Goal: Check status

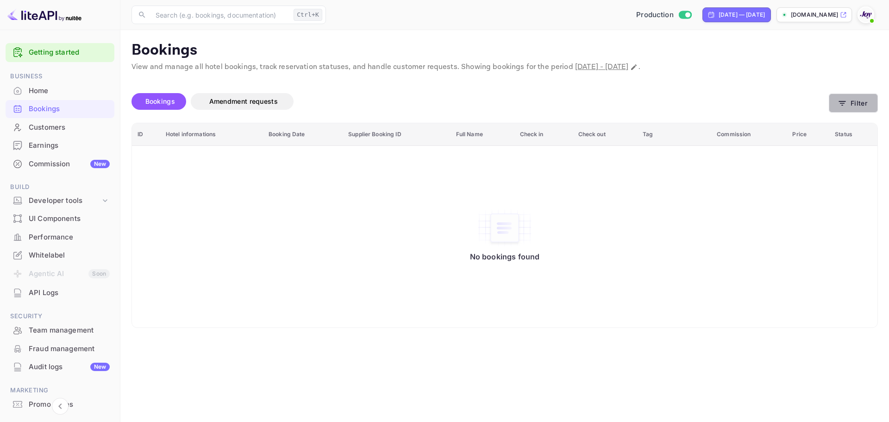
click at [854, 102] on button "Filter" at bounding box center [853, 103] width 49 height 19
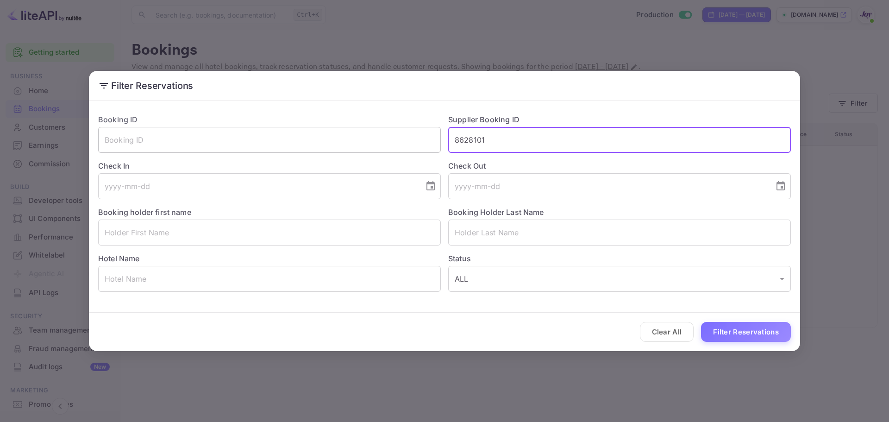
drag, startPoint x: 499, startPoint y: 139, endPoint x: 438, endPoint y: 141, distance: 61.2
click at [438, 141] on div "Booking ID ​ Supplier Booking ID 8628101 ​ Check In ​ Check Out ​ Booking holde…" at bounding box center [441, 199] width 700 height 185
paste input "424726"
type input "8424726"
click at [724, 336] on button "Filter Reservations" at bounding box center [746, 332] width 90 height 20
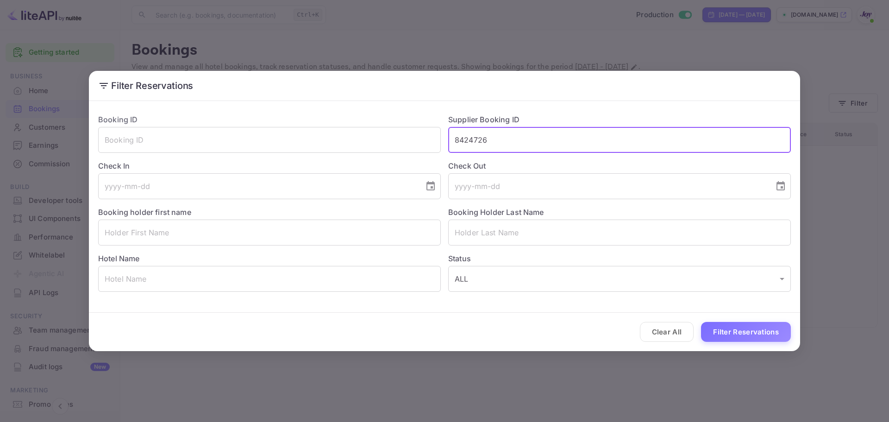
click at [522, 140] on input "8424726" at bounding box center [619, 140] width 343 height 26
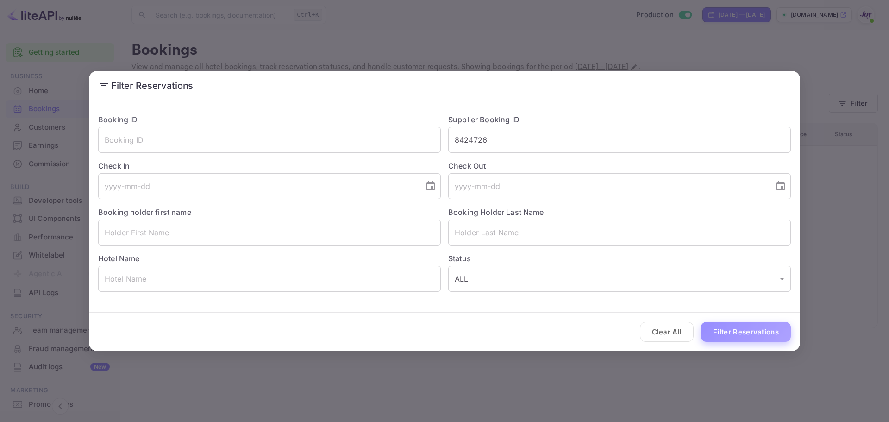
click at [728, 338] on button "Filter Reservations" at bounding box center [746, 332] width 90 height 20
click at [663, 333] on button "Clear All" at bounding box center [667, 332] width 54 height 20
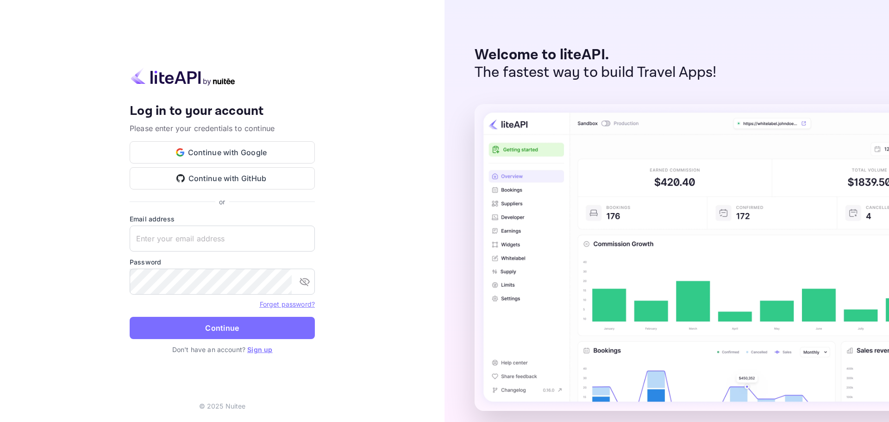
click at [183, 238] on input "text" at bounding box center [222, 239] width 185 height 26
drag, startPoint x: 197, startPoint y: 238, endPoint x: 199, endPoint y: 230, distance: 7.8
click at [197, 236] on input "text" at bounding box center [222, 239] width 185 height 26
paste input "[PERSON_NAME][EMAIL_ADDRESS][PERSON_NAME][DOMAIN_NAME]"
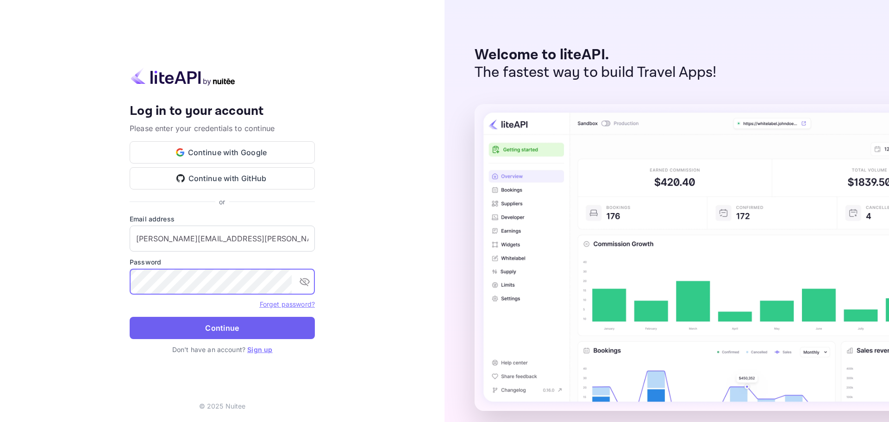
click at [221, 325] on button "Continue" at bounding box center [222, 328] width 185 height 22
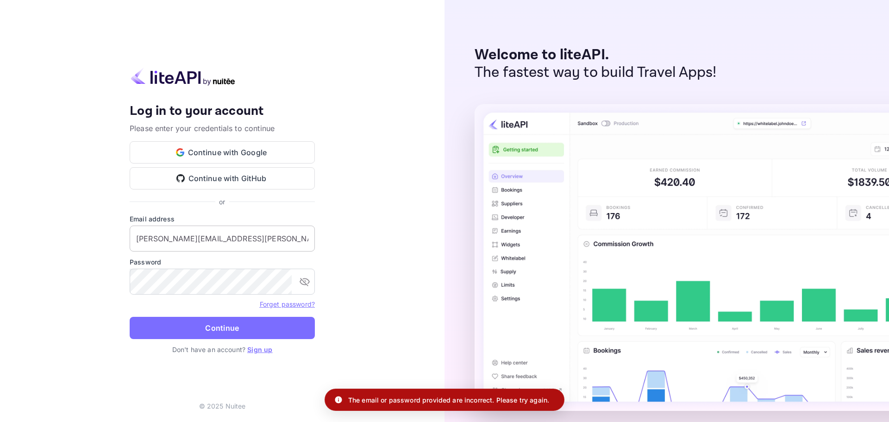
click at [237, 237] on input "[PERSON_NAME][EMAIL_ADDRESS][PERSON_NAME][DOMAIN_NAME]" at bounding box center [222, 239] width 185 height 26
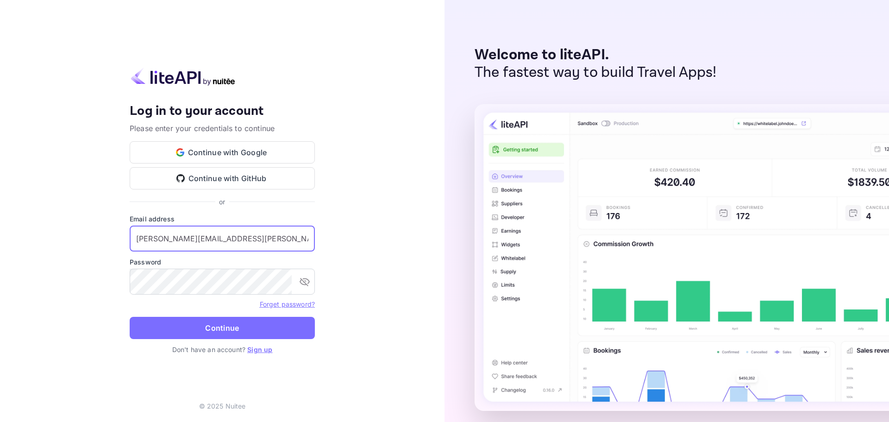
drag, startPoint x: 105, startPoint y: 231, endPoint x: 76, endPoint y: 233, distance: 28.8
click at [76, 233] on div "Your account has been created successfully, a confirmation link has been sent t…" at bounding box center [222, 211] width 445 height 422
paste input "services"
type input "[EMAIL_ADDRESS][DOMAIN_NAME]"
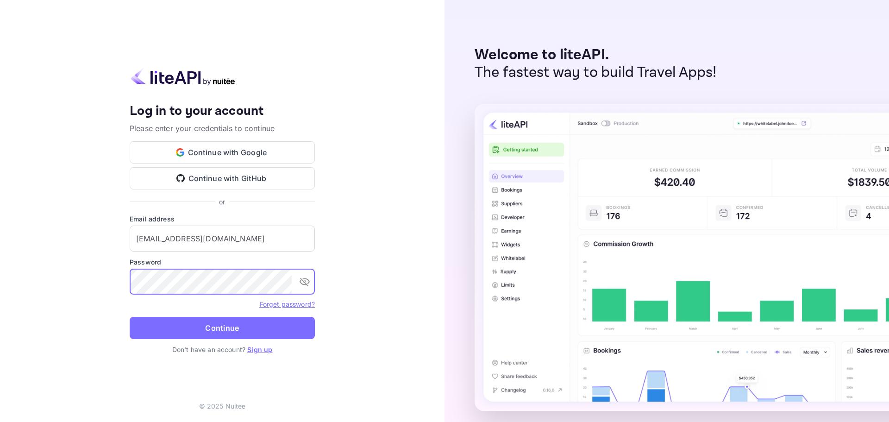
click at [104, 269] on div "Your account has been created successfully, a confirmation link has been sent t…" at bounding box center [222, 211] width 445 height 422
click at [241, 333] on button "Continue" at bounding box center [222, 328] width 185 height 22
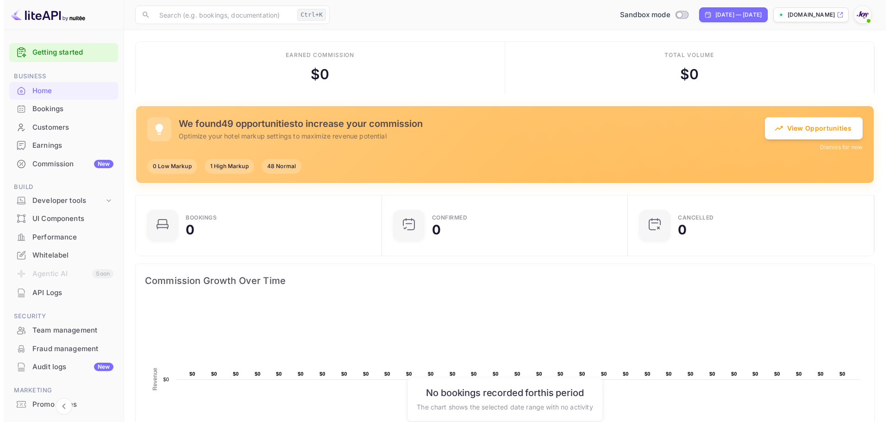
scroll to position [7, 7]
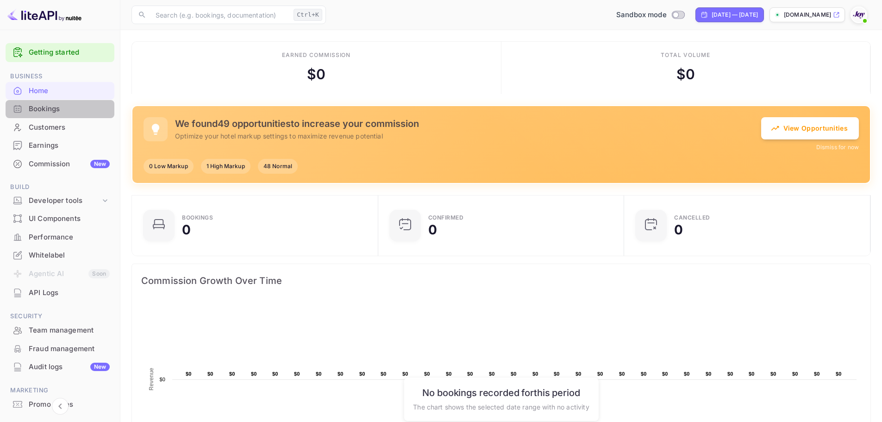
click at [64, 109] on div "Bookings" at bounding box center [69, 109] width 81 height 11
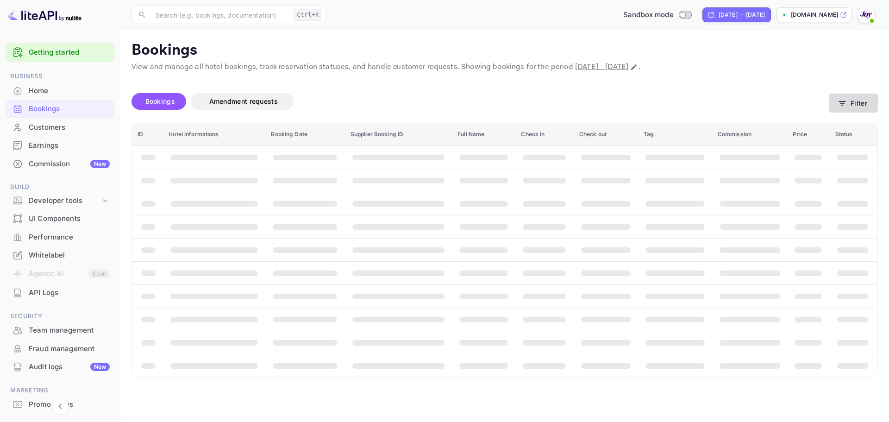
click at [861, 106] on button "Filter" at bounding box center [853, 103] width 49 height 19
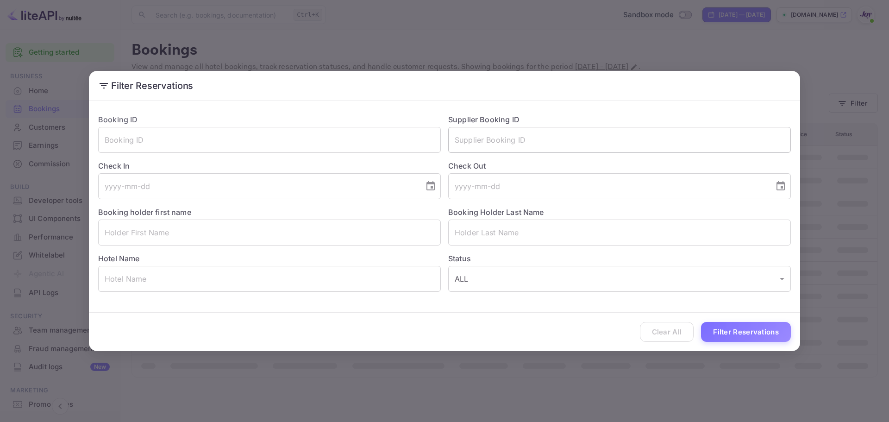
click at [485, 138] on input "text" at bounding box center [619, 140] width 343 height 26
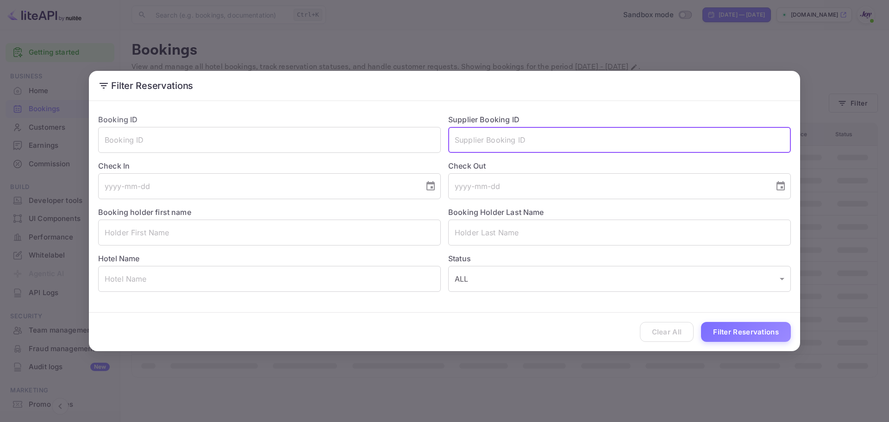
paste input "8628101"
type input "8628101"
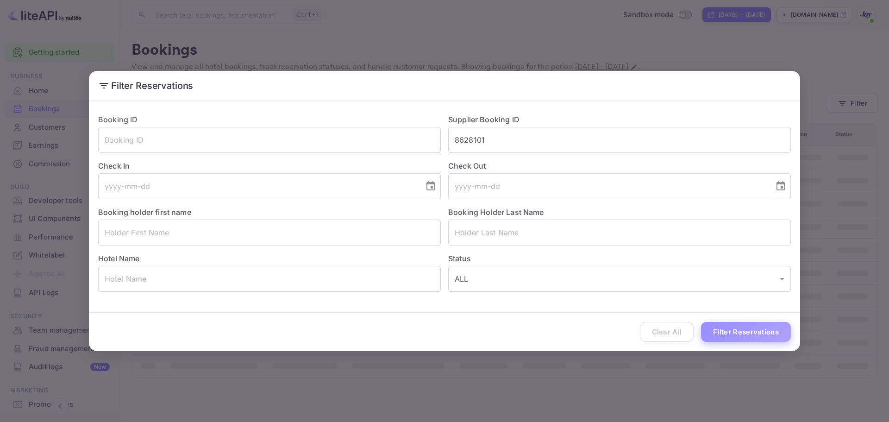
click at [731, 339] on button "Filter Reservations" at bounding box center [746, 332] width 90 height 20
drag, startPoint x: 682, startPoint y: 329, endPoint x: 559, endPoint y: 222, distance: 162.8
click at [680, 328] on button "Clear All" at bounding box center [667, 332] width 54 height 20
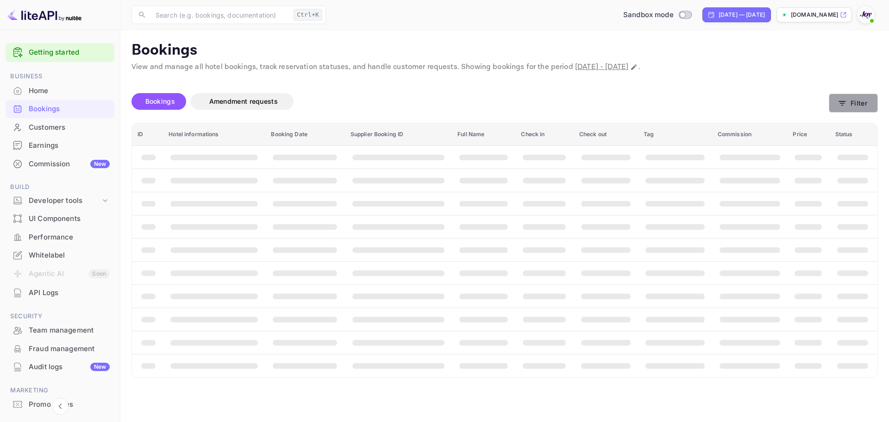
click at [838, 105] on icon "button" at bounding box center [842, 103] width 9 height 9
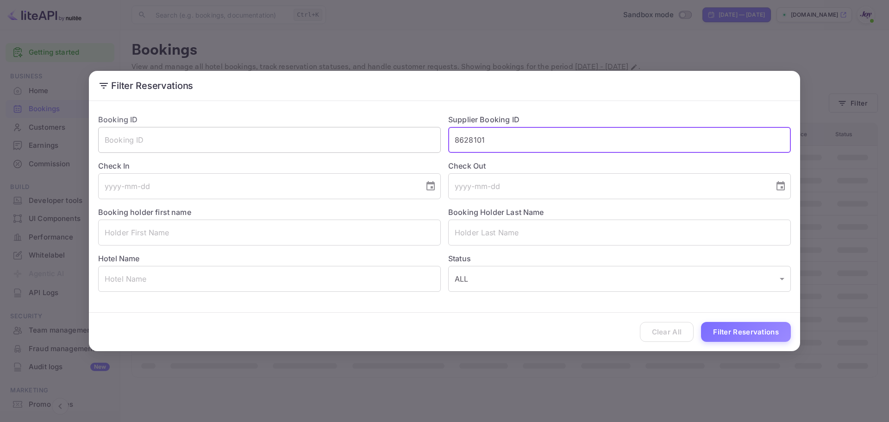
drag, startPoint x: 505, startPoint y: 143, endPoint x: 420, endPoint y: 145, distance: 85.3
click at [420, 145] on div "Booking ID ​ Supplier Booking ID 8628101 ​ Check In ​ Check Out ​ Booking holde…" at bounding box center [441, 199] width 700 height 185
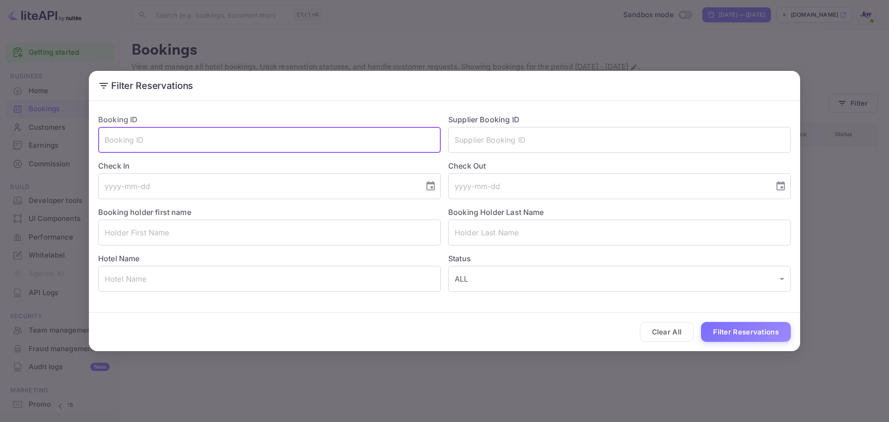
click at [357, 138] on input "text" at bounding box center [269, 140] width 343 height 26
paste input "8628101"
type input "8628101"
click at [727, 329] on button "Filter Reservations" at bounding box center [746, 332] width 90 height 20
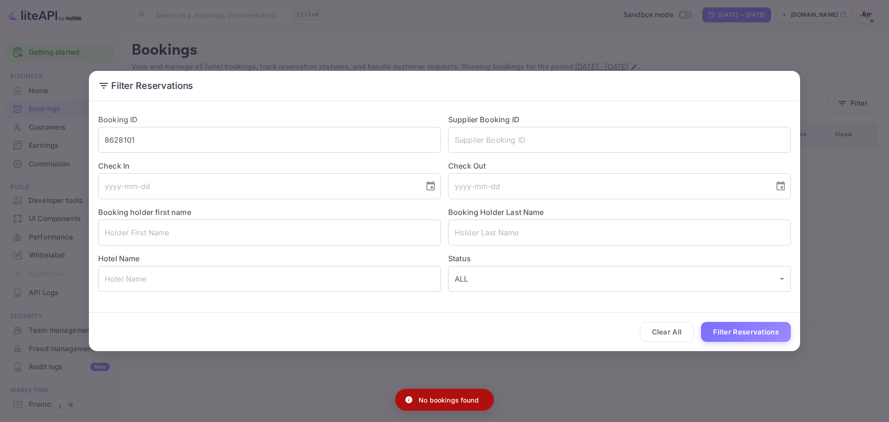
drag, startPoint x: 658, startPoint y: 333, endPoint x: 490, endPoint y: 215, distance: 205.6
click at [657, 330] on button "Clear All" at bounding box center [667, 332] width 54 height 20
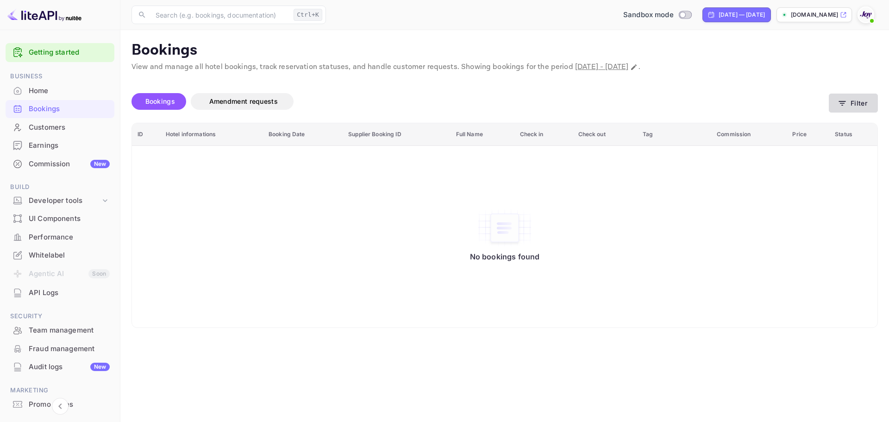
click at [870, 106] on button "Filter" at bounding box center [853, 103] width 49 height 19
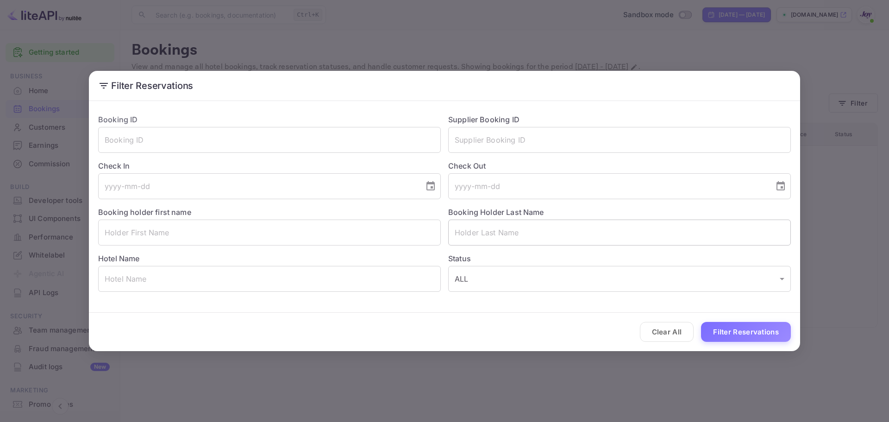
click at [473, 230] on input "text" at bounding box center [619, 233] width 343 height 26
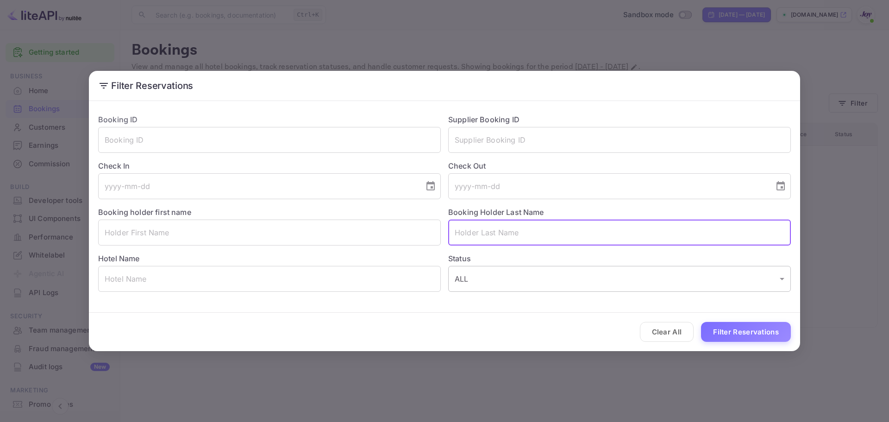
paste input "[PERSON_NAME]"
type input "[PERSON_NAME]"
click at [746, 328] on button "Filter Reservations" at bounding box center [746, 332] width 90 height 20
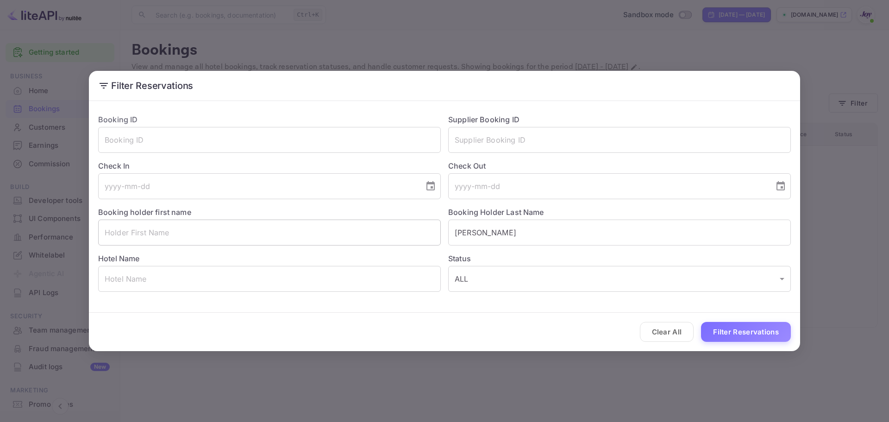
click at [165, 231] on input "text" at bounding box center [269, 233] width 343 height 26
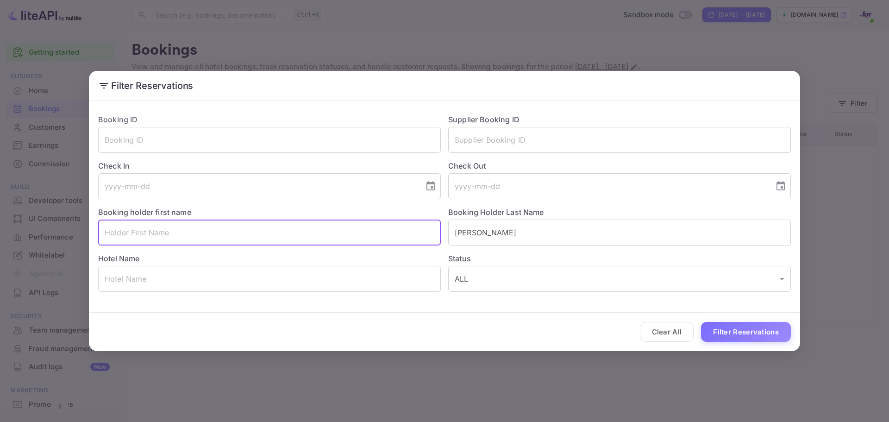
paste input "[PERSON_NAME]"
type input "[PERSON_NAME]"
click at [623, 232] on input "[PERSON_NAME]" at bounding box center [619, 233] width 343 height 26
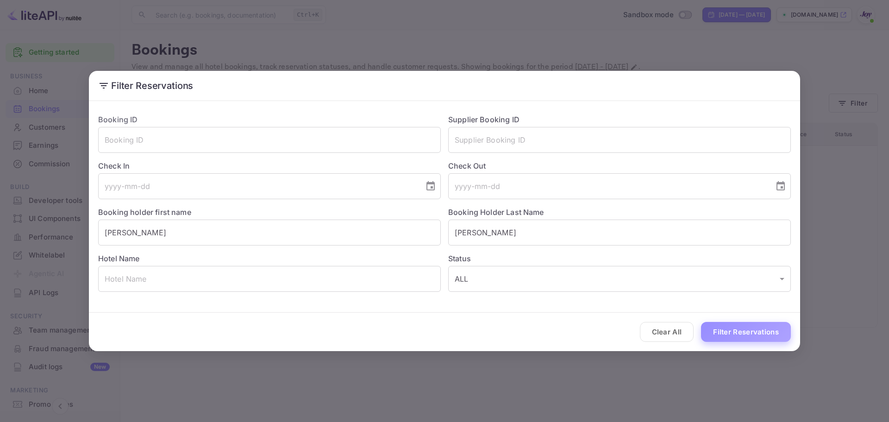
click at [754, 334] on button "Filter Reservations" at bounding box center [746, 332] width 90 height 20
click at [675, 327] on button "Clear All" at bounding box center [667, 332] width 54 height 20
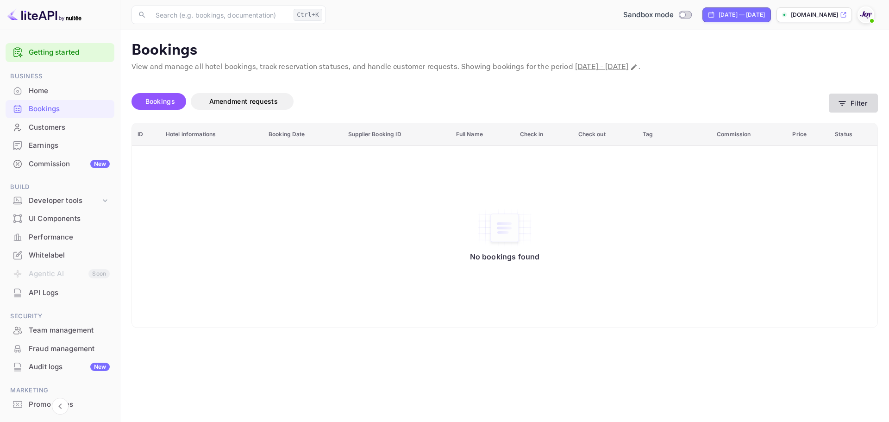
click at [861, 107] on button "Filter" at bounding box center [853, 103] width 49 height 19
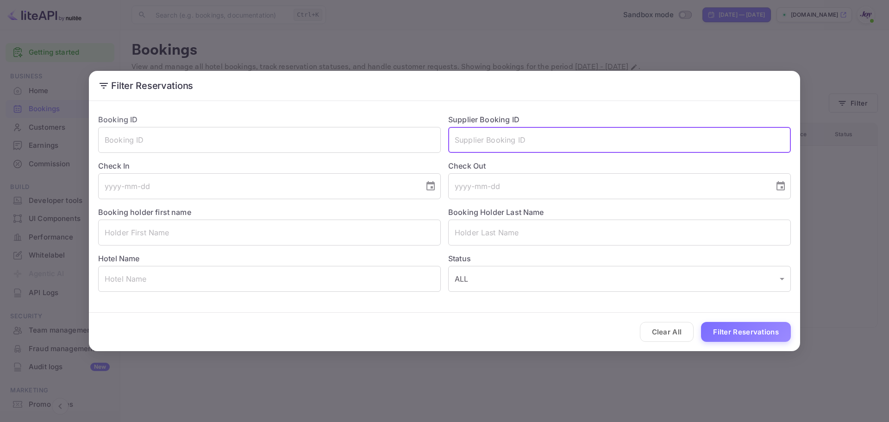
click at [511, 141] on input "text" at bounding box center [619, 140] width 343 height 26
paste input "8628101"
type input "8628101"
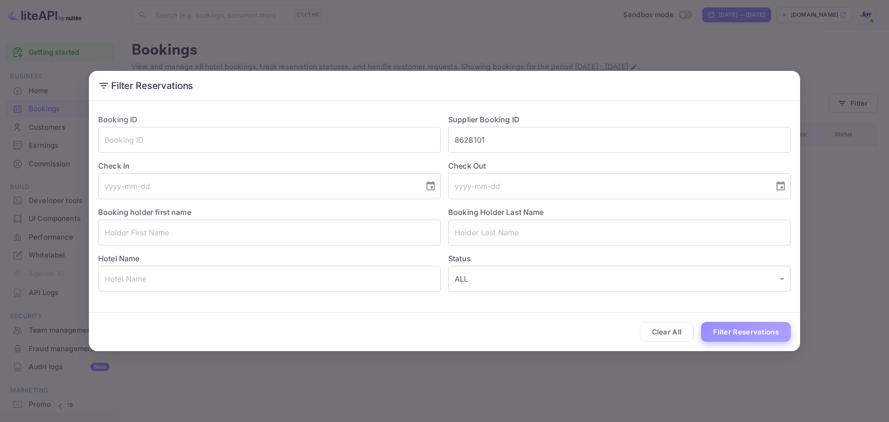
click at [716, 328] on button "Filter Reservations" at bounding box center [746, 332] width 90 height 20
click at [476, 234] on input "text" at bounding box center [619, 233] width 343 height 26
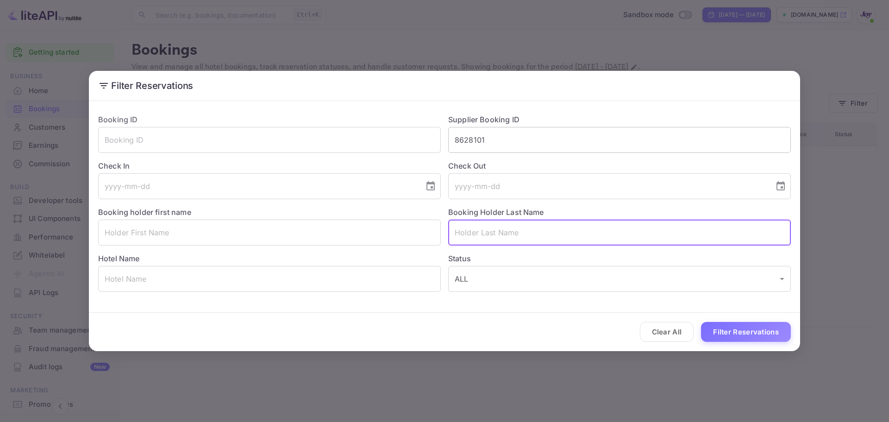
paste input "[PERSON_NAME]"
type input "[PERSON_NAME]"
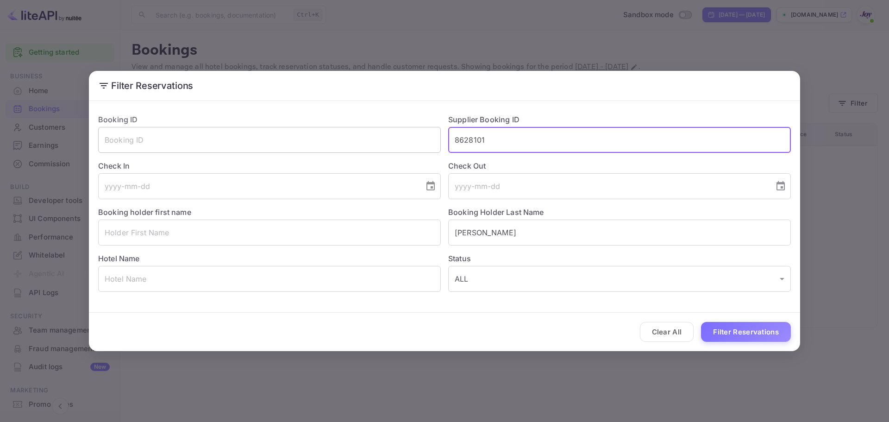
drag, startPoint x: 502, startPoint y: 138, endPoint x: 435, endPoint y: 143, distance: 66.8
click at [437, 143] on div "Booking ID ​ Supplier Booking ID 8628101 ​ Check In ​ Check Out ​ Booking holde…" at bounding box center [441, 199] width 700 height 185
click at [142, 188] on input "tel" at bounding box center [258, 186] width 320 height 26
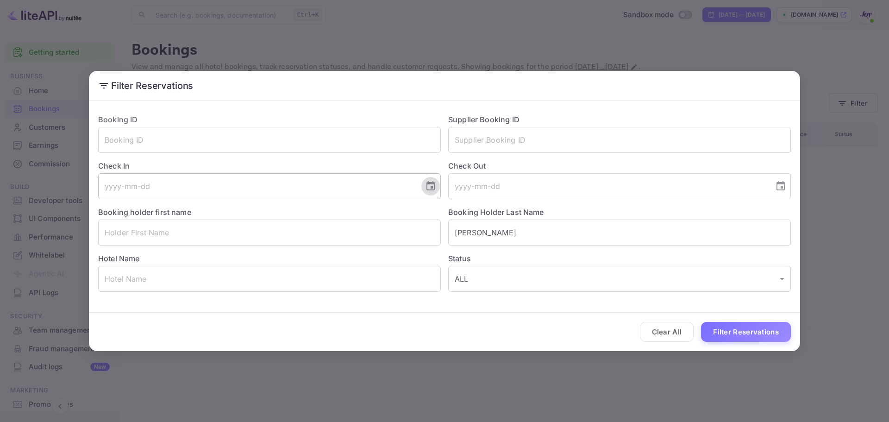
click at [434, 186] on icon "Choose date" at bounding box center [431, 185] width 8 height 9
click at [305, 215] on icon "Previous month" at bounding box center [300, 213] width 11 height 11
drag, startPoint x: 299, startPoint y: 322, endPoint x: 322, endPoint y: 288, distance: 41.1
click at [299, 322] on button "29" at bounding box center [295, 322] width 17 height 17
type input "[DATE]"
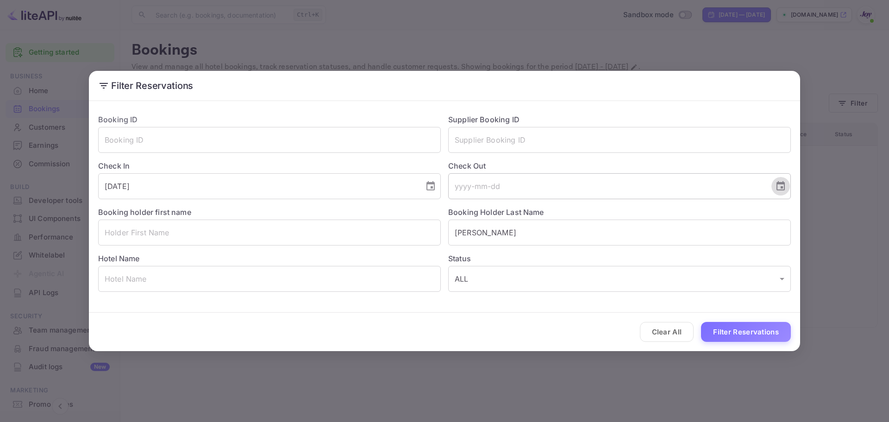
click at [776, 188] on icon "Choose date" at bounding box center [780, 186] width 11 height 11
click at [650, 214] on icon "Previous month" at bounding box center [650, 213] width 11 height 11
click at [661, 324] on button "30" at bounding box center [663, 322] width 17 height 17
type input "[DATE]"
click at [729, 339] on button "Filter Reservations" at bounding box center [746, 332] width 90 height 20
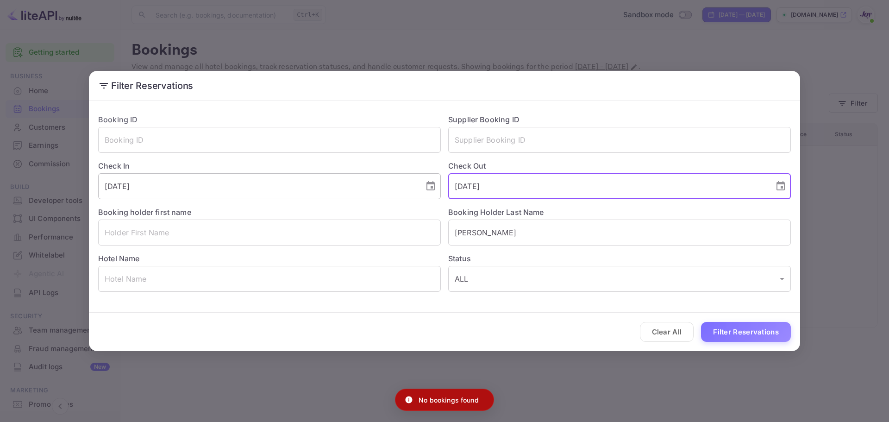
drag, startPoint x: 477, startPoint y: 190, endPoint x: 402, endPoint y: 191, distance: 74.6
click at [403, 192] on div "Booking ID ​ Supplier Booking ID ​ Check In [DATE] ​ Check Out [DATE] ​ Booking…" at bounding box center [441, 199] width 700 height 185
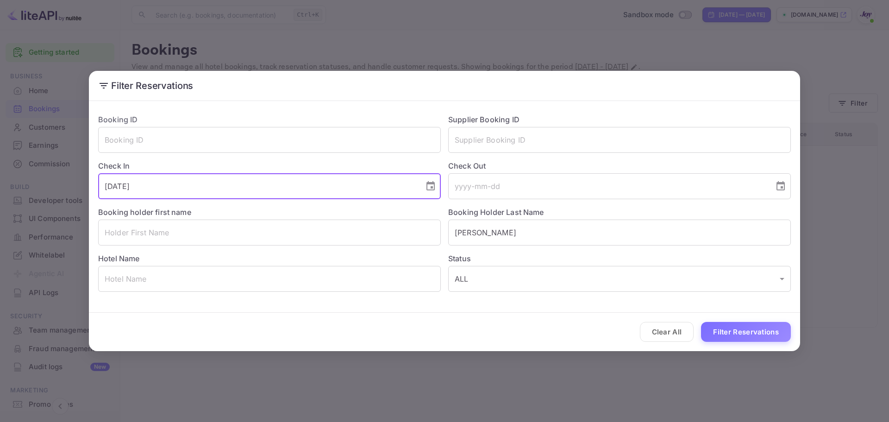
drag, startPoint x: 268, startPoint y: 195, endPoint x: 63, endPoint y: 200, distance: 204.7
click at [63, 200] on div "Filter Reservations Booking ID ​ Supplier Booking ID ​ Check In [DATE] ​ Check …" at bounding box center [444, 211] width 889 height 422
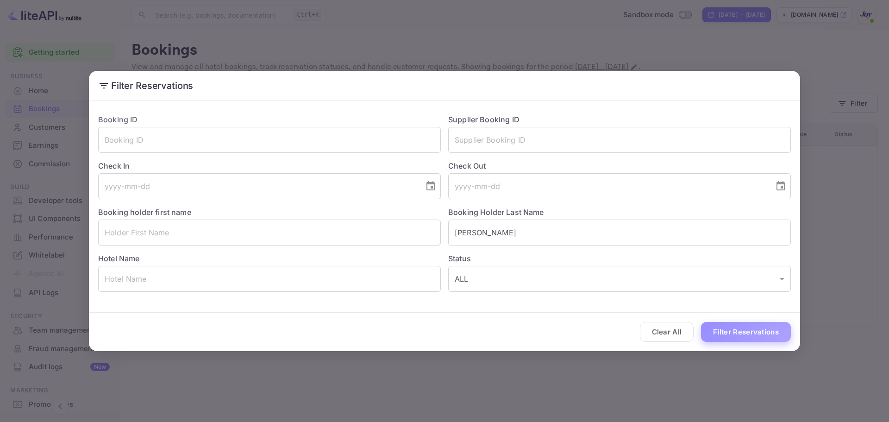
click at [739, 333] on button "Filter Reservations" at bounding box center [746, 332] width 90 height 20
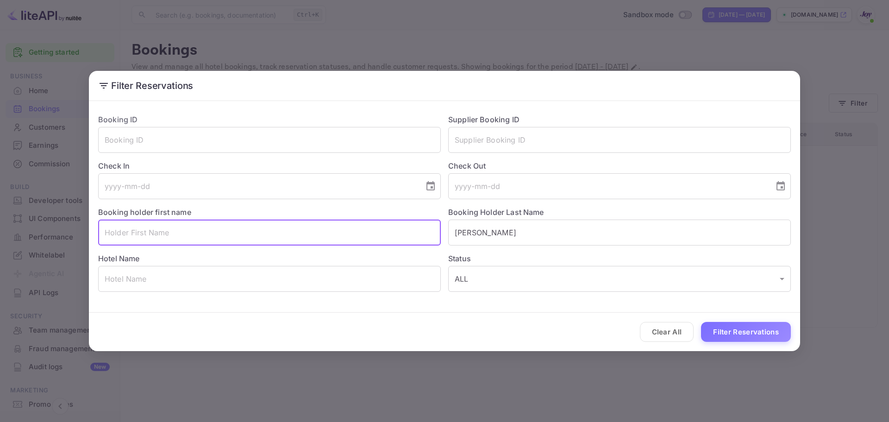
click at [157, 236] on input "text" at bounding box center [269, 233] width 343 height 26
click at [139, 134] on input "text" at bounding box center [269, 140] width 343 height 26
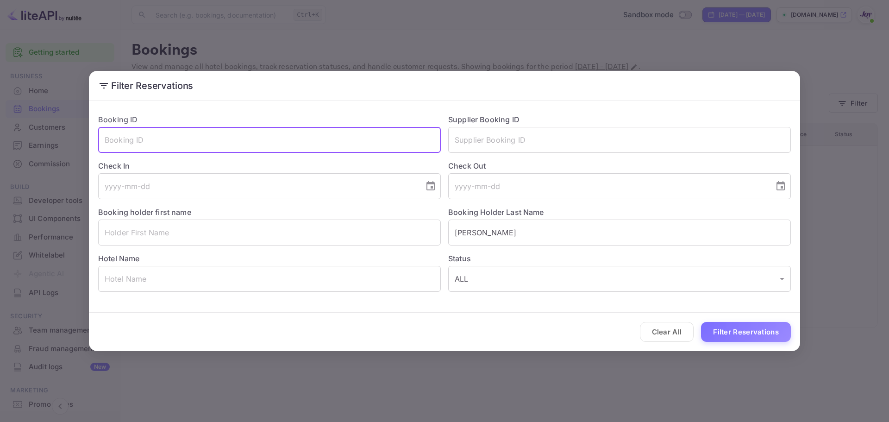
click at [150, 141] on input "text" at bounding box center [269, 140] width 343 height 26
paste input "8628101"
type input "8628101"
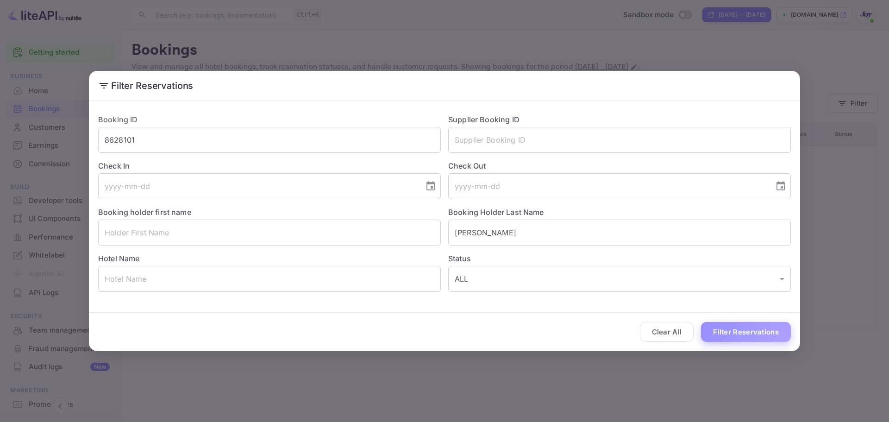
click at [717, 331] on button "Filter Reservations" at bounding box center [746, 332] width 90 height 20
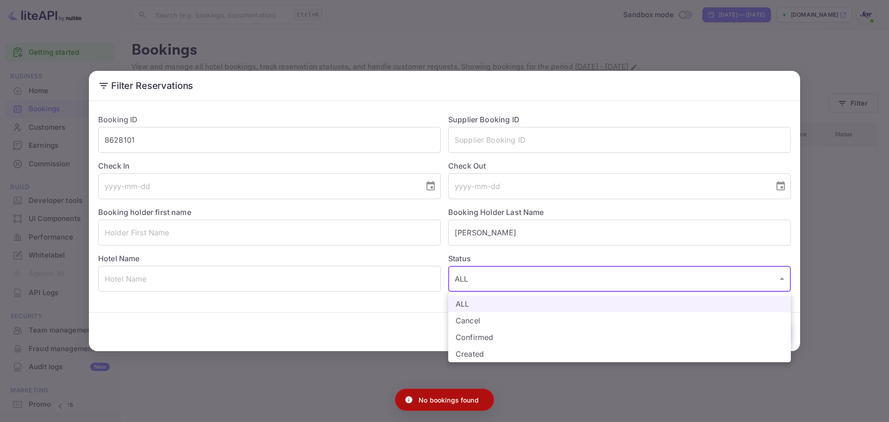
click at [603, 288] on body "Getting started Business Home Bookings Customers Earnings Commission New Build …" at bounding box center [444, 211] width 889 height 422
click at [483, 281] on div at bounding box center [444, 211] width 889 height 422
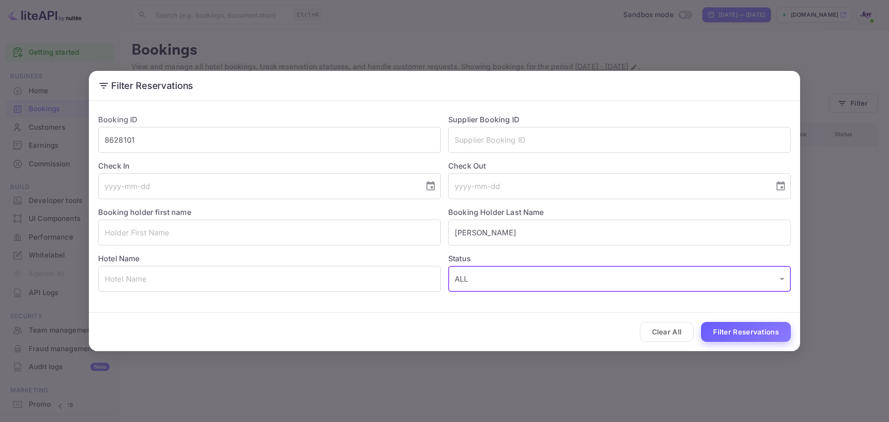
click at [704, 326] on button "Filter Reservations" at bounding box center [746, 332] width 90 height 20
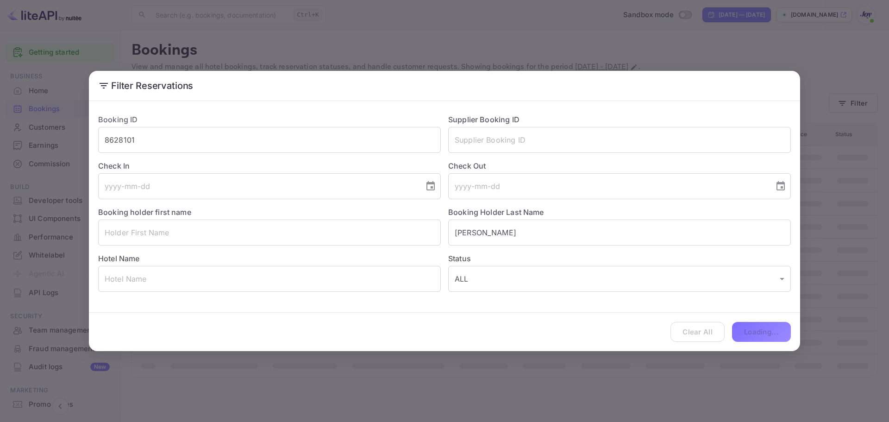
click at [713, 327] on div "Clear All Loading..." at bounding box center [444, 332] width 711 height 38
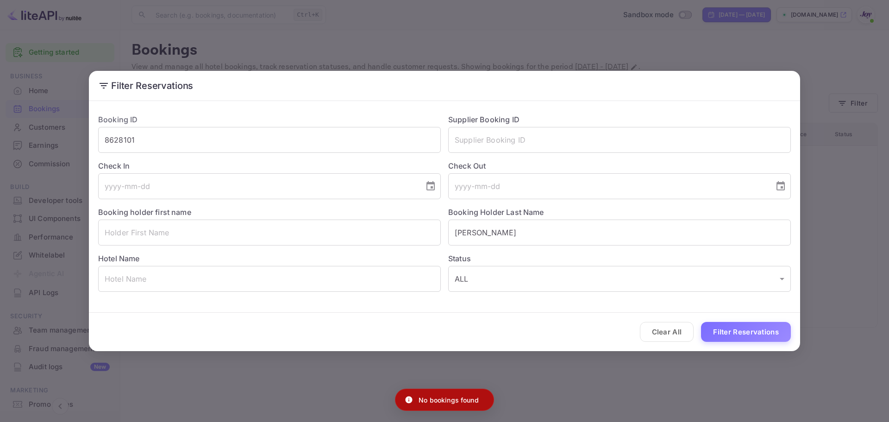
drag, startPoint x: 675, startPoint y: 330, endPoint x: 795, endPoint y: 210, distance: 169.3
click at [678, 328] on button "Clear All" at bounding box center [667, 332] width 54 height 20
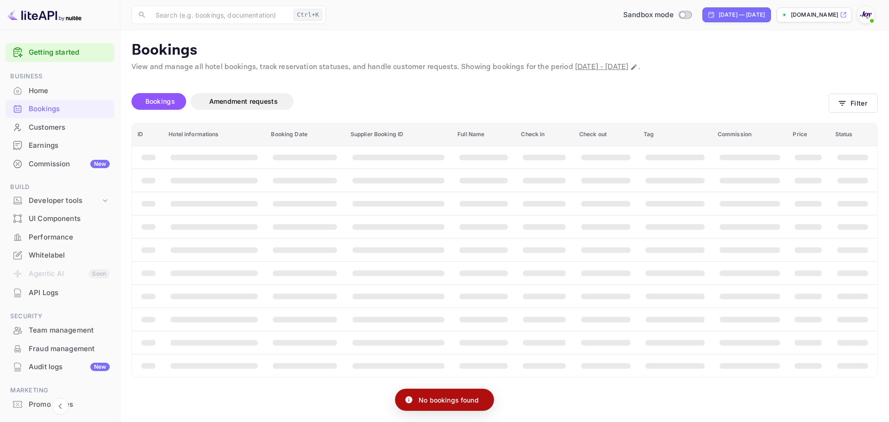
click at [839, 71] on p "View and manage all hotel bookings, track reservation statuses, and handle cust…" at bounding box center [505, 67] width 747 height 11
